Goal: Transaction & Acquisition: Book appointment/travel/reservation

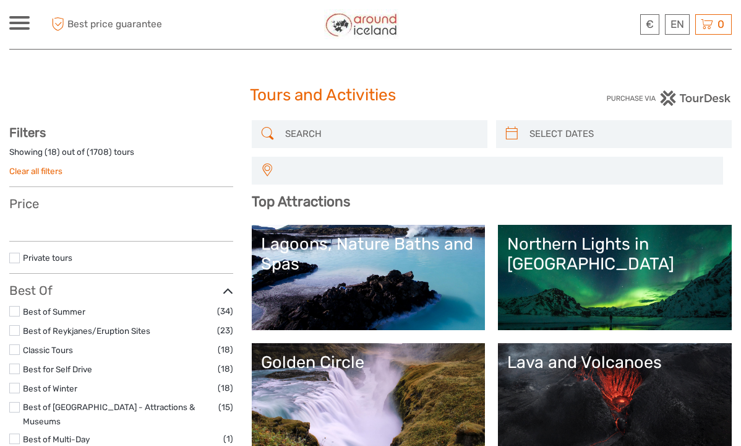
select select
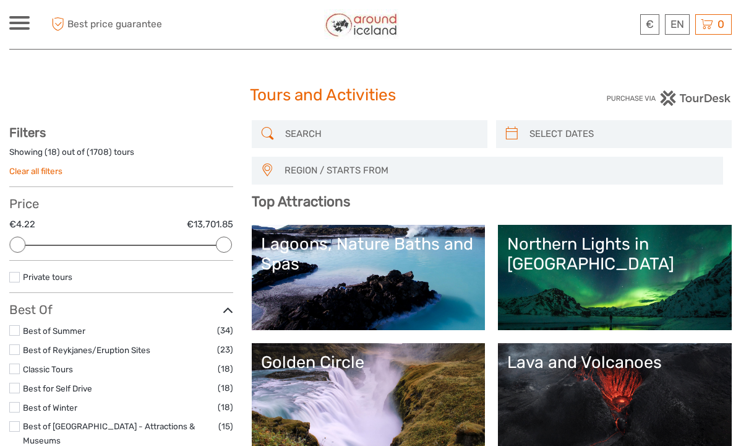
click at [296, 134] on input "search" at bounding box center [380, 134] width 201 height 22
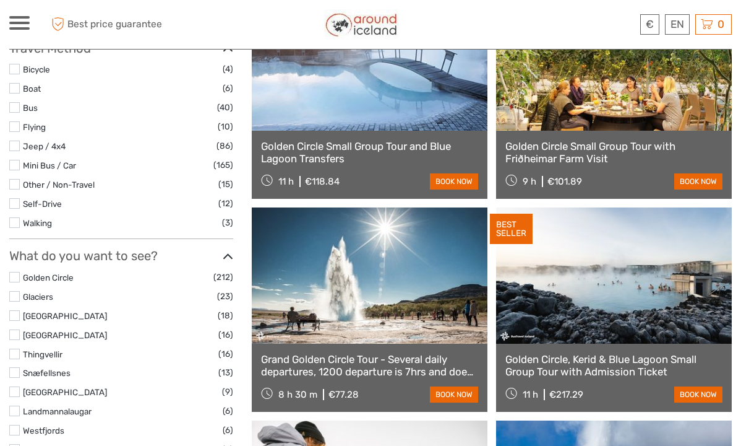
scroll to position [413, 0]
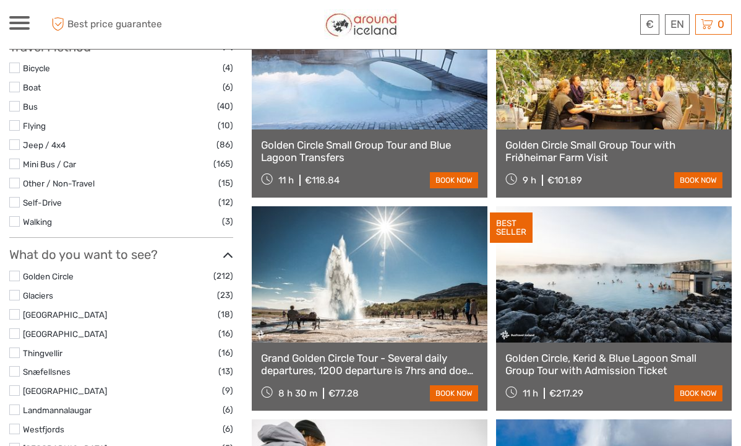
type input "golden circle"
click at [598, 365] on link "Golden Circle, Kerid & Blue Lagoon Small Group Tour with Admission Ticket" at bounding box center [614, 364] width 217 height 25
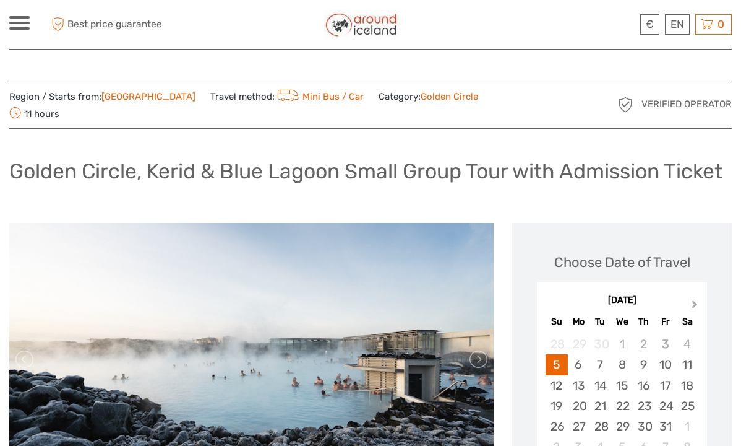
click at [695, 298] on span "Next Month" at bounding box center [695, 307] width 0 height 18
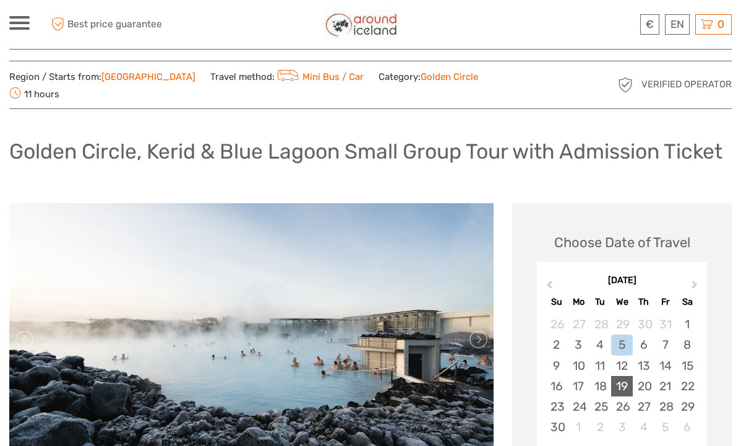
click at [622, 376] on div "19" at bounding box center [622, 386] width 22 height 20
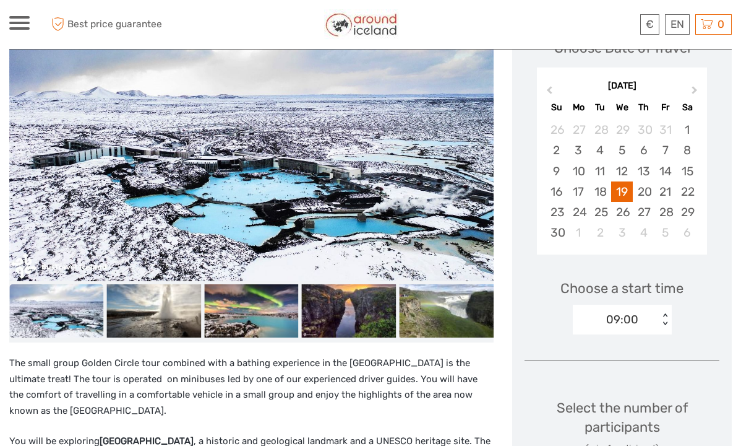
scroll to position [219, 0]
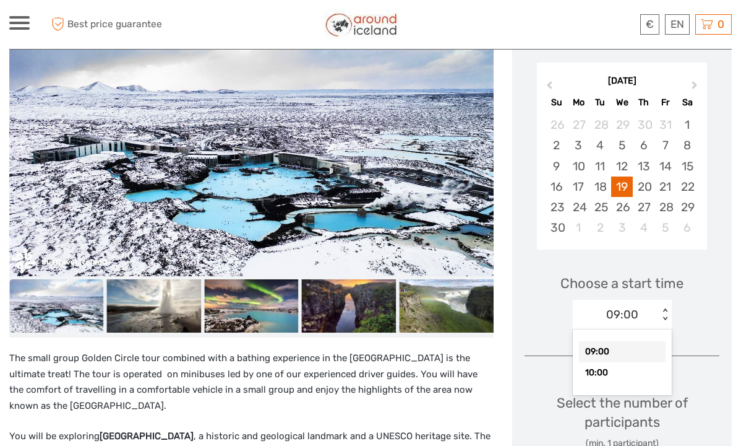
click at [665, 308] on div "< >" at bounding box center [665, 314] width 11 height 13
click at [594, 362] on div "10:00" at bounding box center [622, 372] width 87 height 21
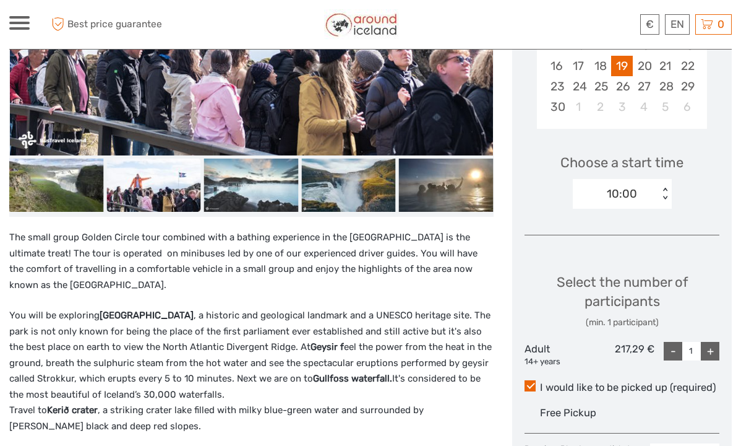
scroll to position [340, 0]
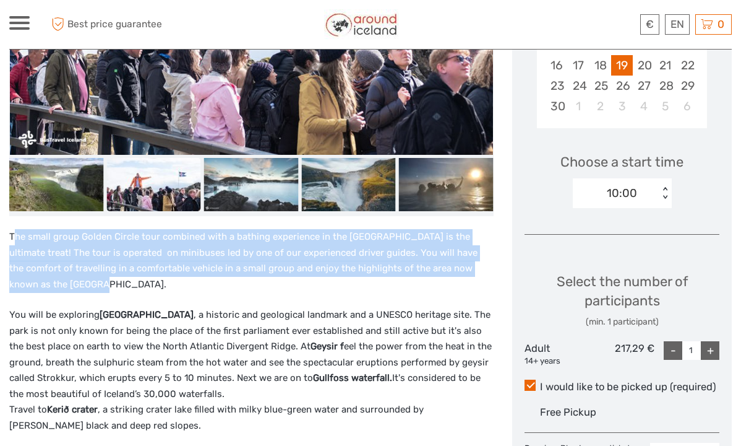
drag, startPoint x: 13, startPoint y: 221, endPoint x: 33, endPoint y: 268, distance: 51.0
click at [33, 268] on p "The small group Golden Circle tour combined with a bathing experience in the [G…" at bounding box center [251, 260] width 485 height 63
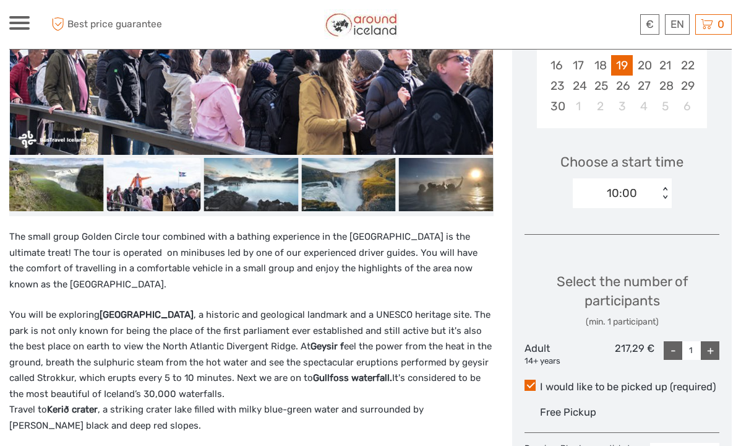
click at [44, 262] on p "The small group Golden Circle tour combined with a bathing experience in the [G…" at bounding box center [251, 260] width 485 height 63
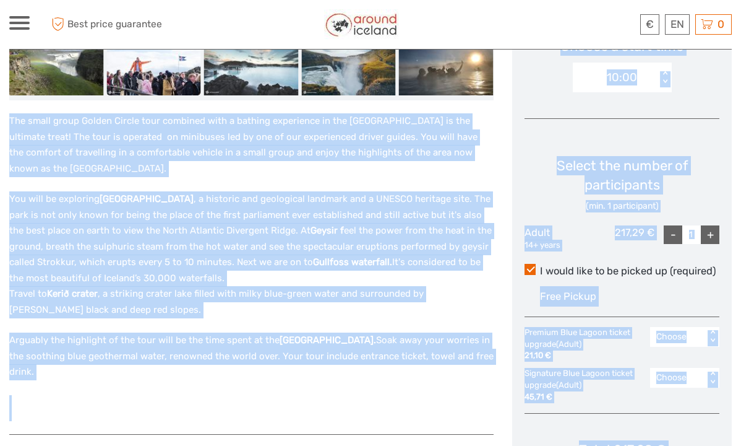
scroll to position [492, 0]
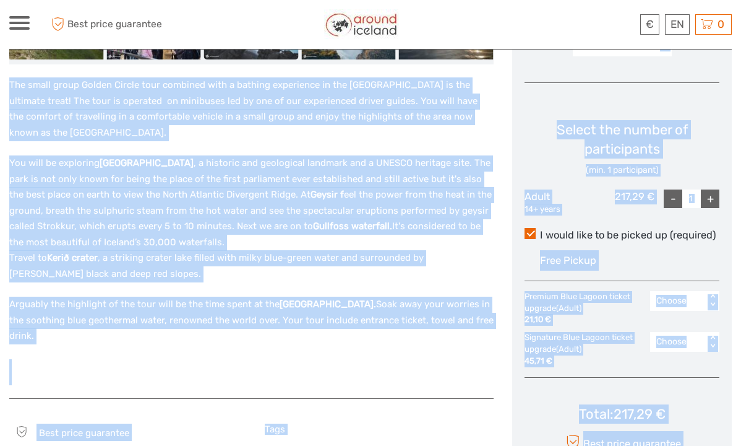
drag, startPoint x: 10, startPoint y: 223, endPoint x: 110, endPoint y: 322, distance: 140.5
click at [110, 322] on div "The small group Golden Circle tour combined with a bathing experience in the [G…" at bounding box center [251, 231] width 485 height 308
copy div "Lor ipsum dolor Sitame Consec adip elitsedd eius t incidid utlaboreet do mag Al…"
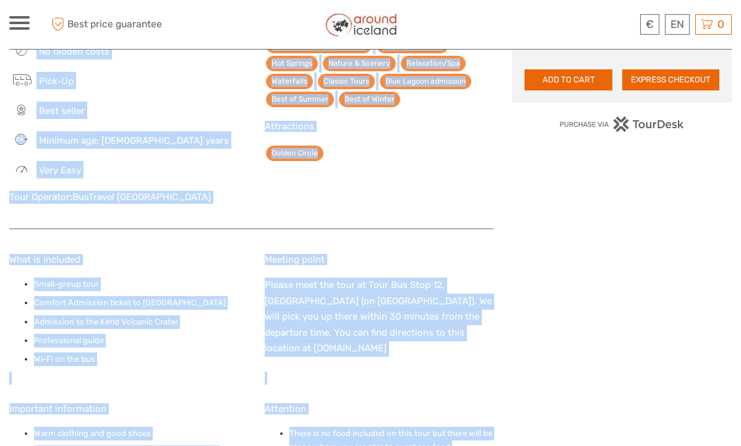
scroll to position [904, 0]
